Goal: Task Accomplishment & Management: Use online tool/utility

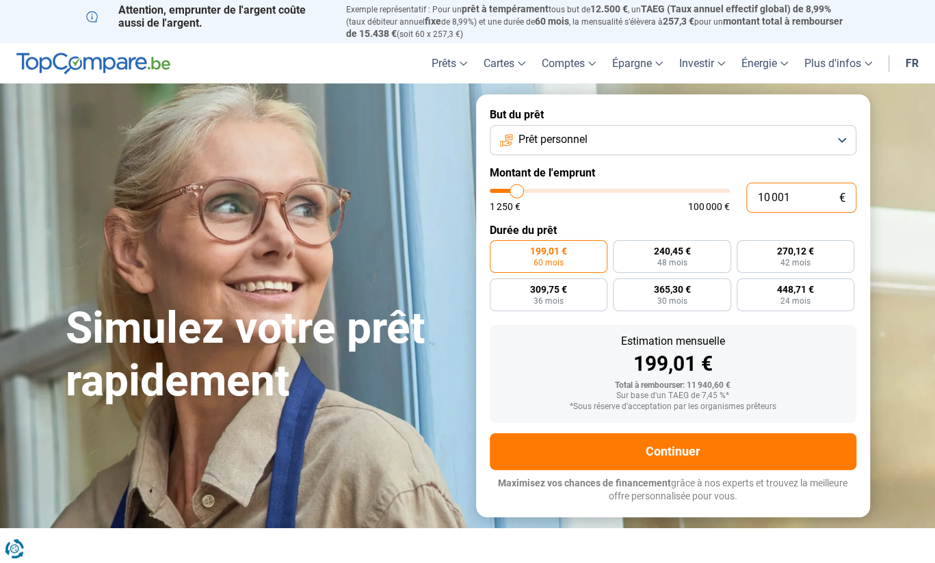
drag, startPoint x: 811, startPoint y: 200, endPoint x: 635, endPoint y: 198, distance: 176.5
click at [633, 196] on div "10 001 € 1 250 € 100 000 €" at bounding box center [673, 198] width 367 height 30
type input "10000"
radio input "true"
type input "3"
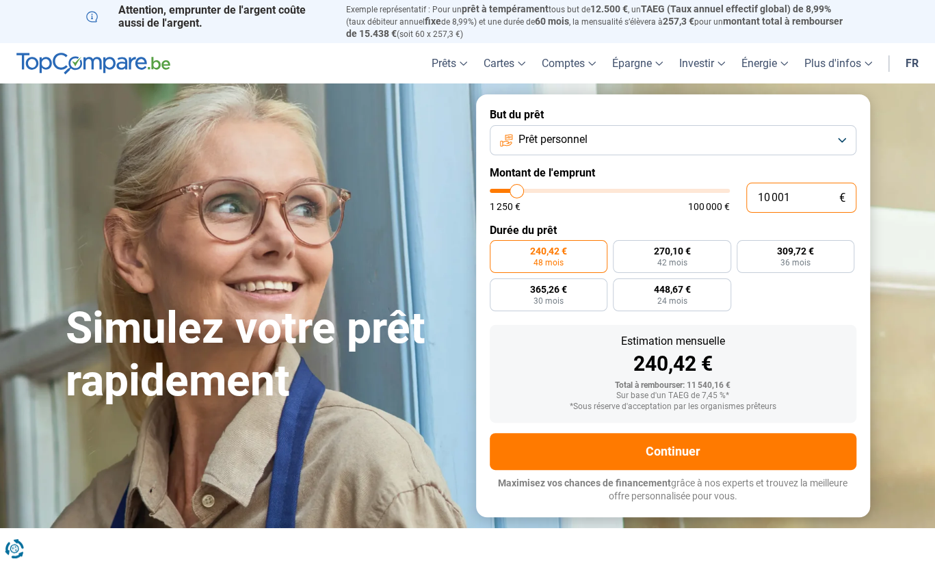
type input "1250"
type input "30"
type input "1250"
type input "300"
type input "1250"
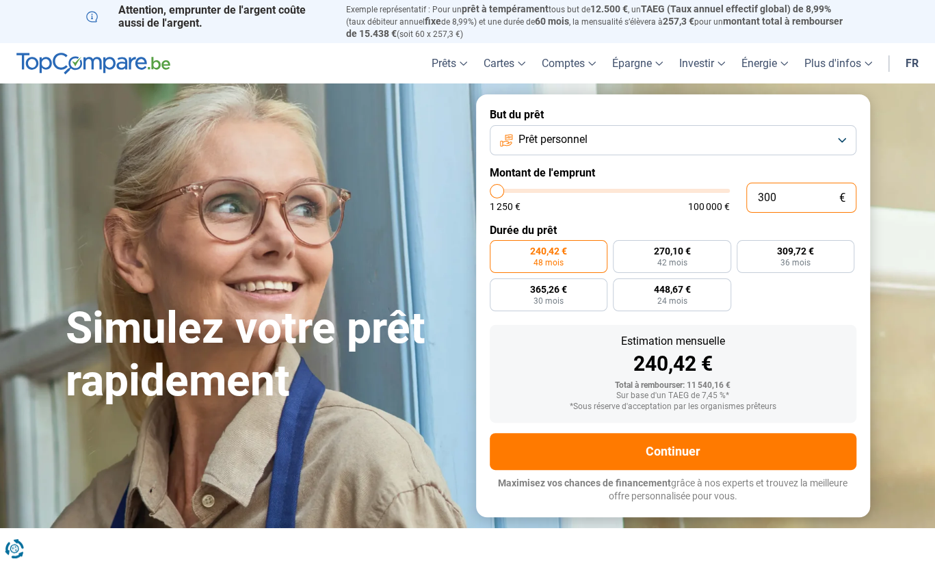
type input "3 000"
type input "3000"
type input "30 000"
type input "30000"
type input "30 000"
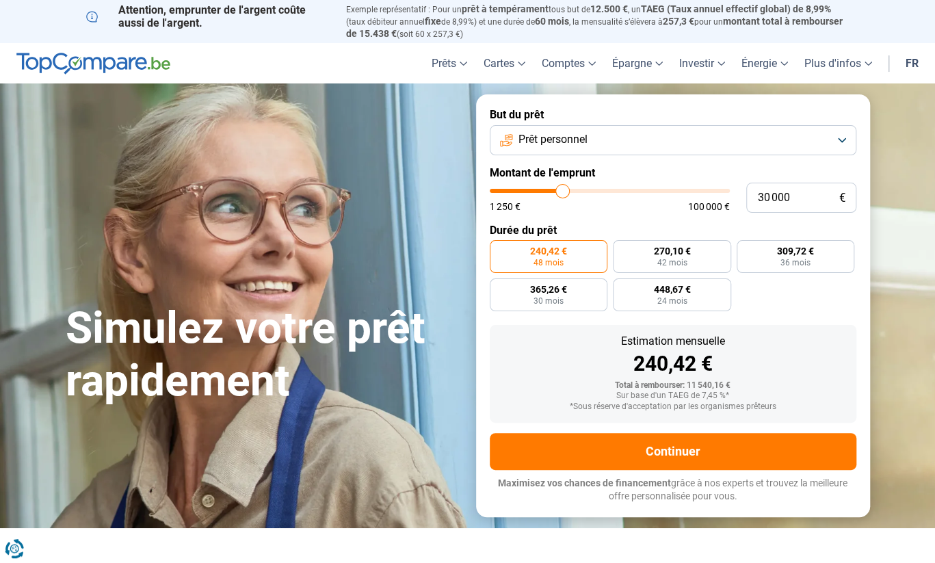
radio input "false"
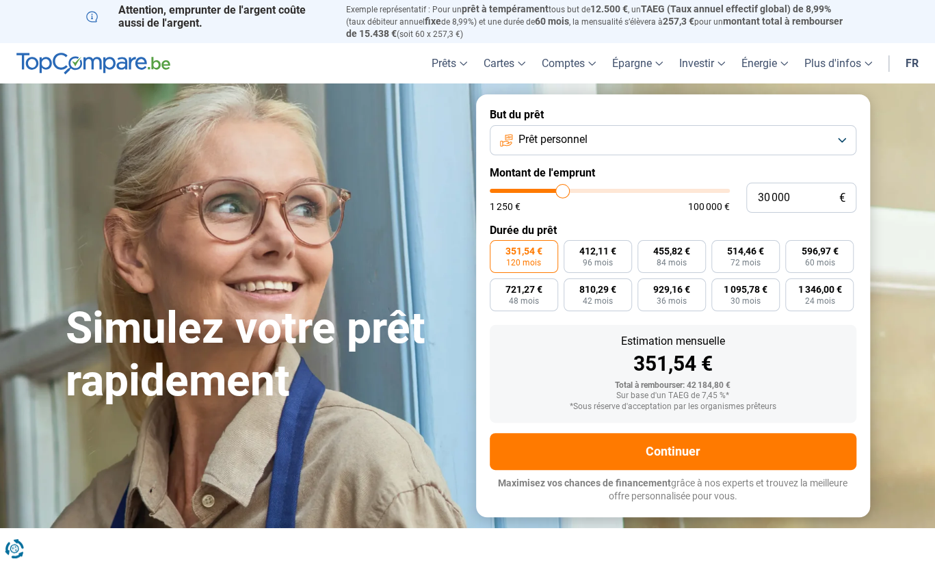
click at [521, 256] on span "351,54 €" at bounding box center [523, 251] width 37 height 10
click at [499, 249] on input "351,54 € 120 mois" at bounding box center [494, 244] width 9 height 9
